Goal: Task Accomplishment & Management: Complete application form

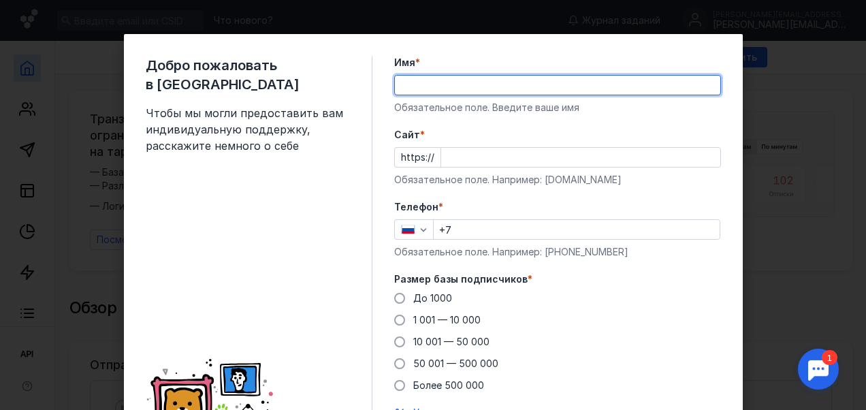
click at [268, 217] on div "Добро пожаловать в Sendsay Чтобы мы могли предоставить вам индивидуальную подде…" at bounding box center [259, 261] width 227 height 410
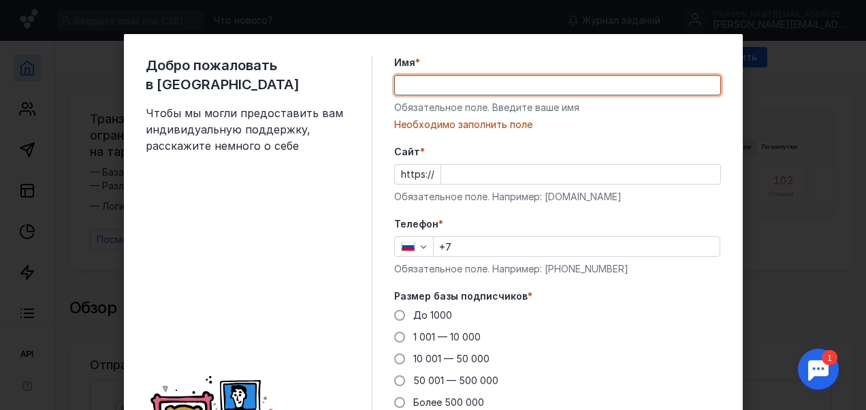
click at [444, 80] on input "Имя *" at bounding box center [558, 85] width 326 height 19
type input "[PERSON_NAME]"
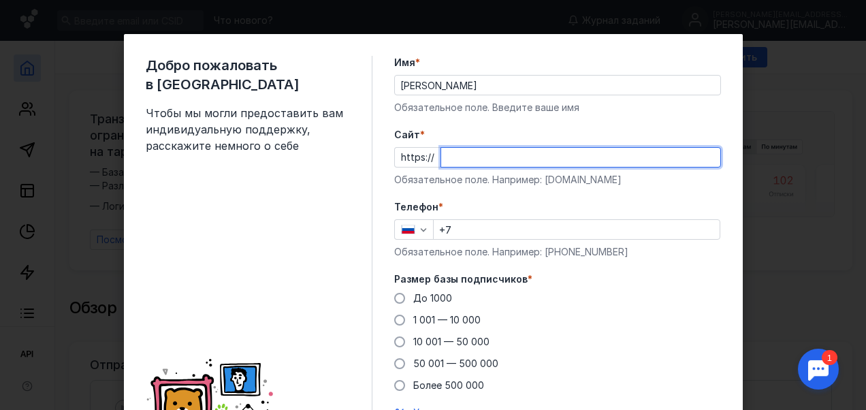
click at [466, 161] on input "Cайт *" at bounding box center [580, 157] width 279 height 19
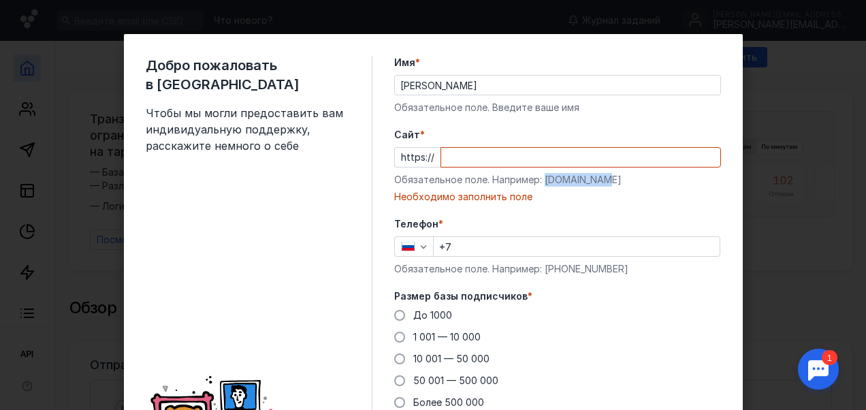
drag, startPoint x: 601, startPoint y: 180, endPoint x: 540, endPoint y: 177, distance: 61.4
click at [540, 177] on div "Обязательное поле. Например: [DOMAIN_NAME]" at bounding box center [557, 180] width 327 height 14
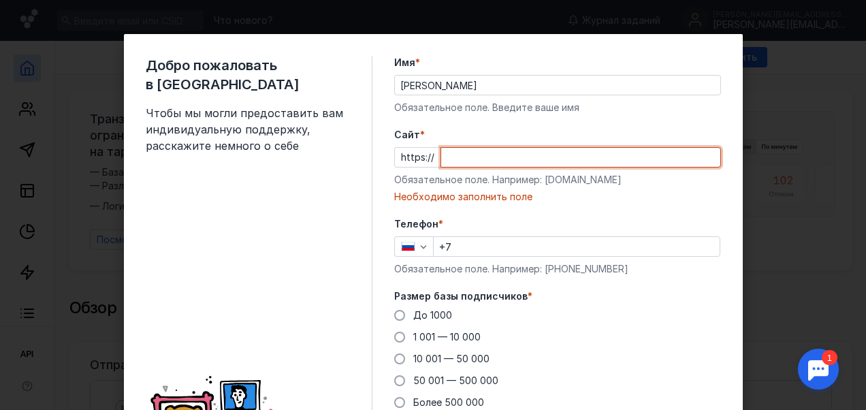
drag, startPoint x: 540, startPoint y: 177, endPoint x: 503, endPoint y: 159, distance: 41.4
click at [503, 159] on input "Cайт *" at bounding box center [580, 157] width 279 height 19
paste input "[DOMAIN_NAME][URL]"
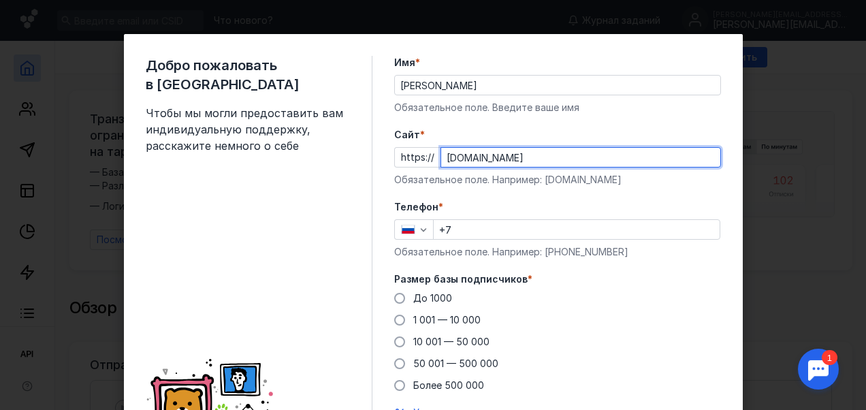
drag, startPoint x: 466, startPoint y: 157, endPoint x: 411, endPoint y: 157, distance: 54.5
click at [411, 157] on div "https:// [DOMAIN_NAME]" at bounding box center [557, 157] width 327 height 20
type input "[DOMAIN_NAME]"
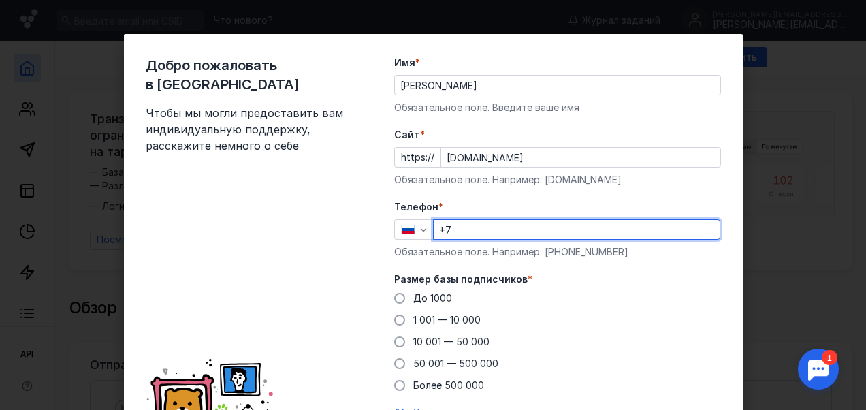
click at [459, 224] on input "+7" at bounding box center [577, 229] width 286 height 19
type input "[PHONE_NUMBER]"
click at [394, 297] on span at bounding box center [399, 298] width 11 height 11
click at [0, 0] on input "До 1000" at bounding box center [0, 0] width 0 height 0
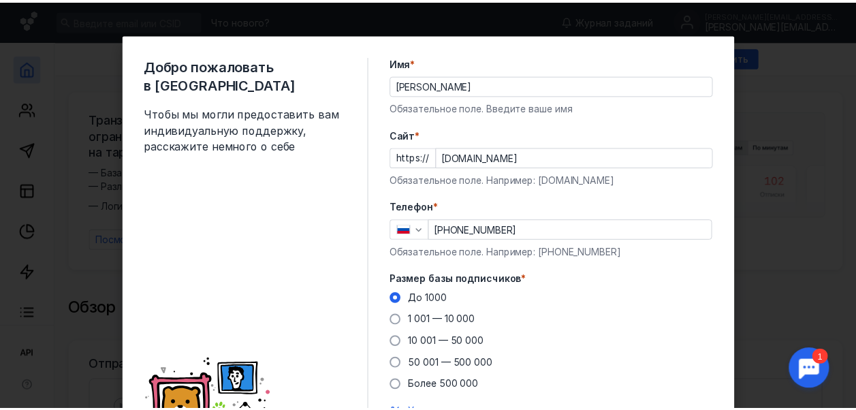
scroll to position [112, 0]
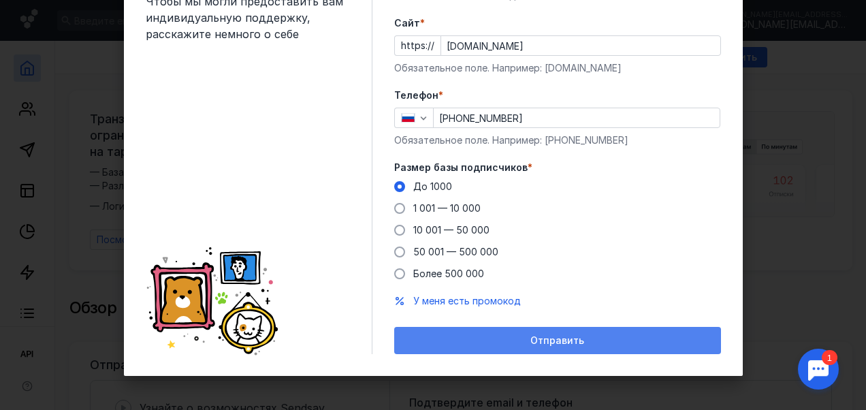
click at [561, 341] on span "Отправить" at bounding box center [558, 341] width 54 height 12
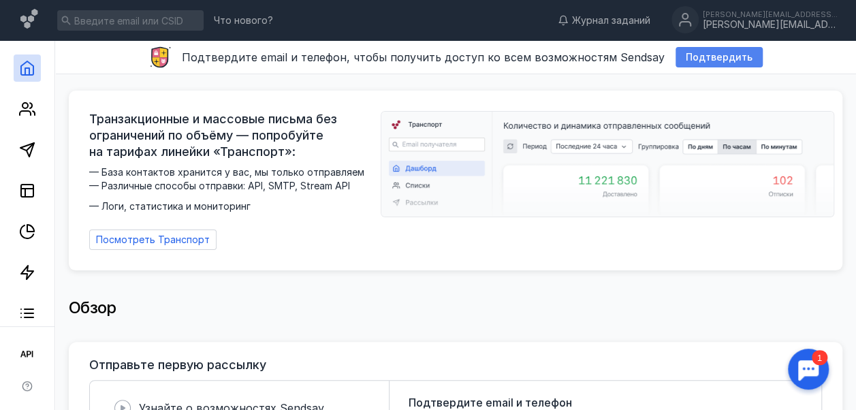
click at [689, 59] on span "Подтвердить" at bounding box center [719, 58] width 67 height 12
